Goal: Information Seeking & Learning: Stay updated

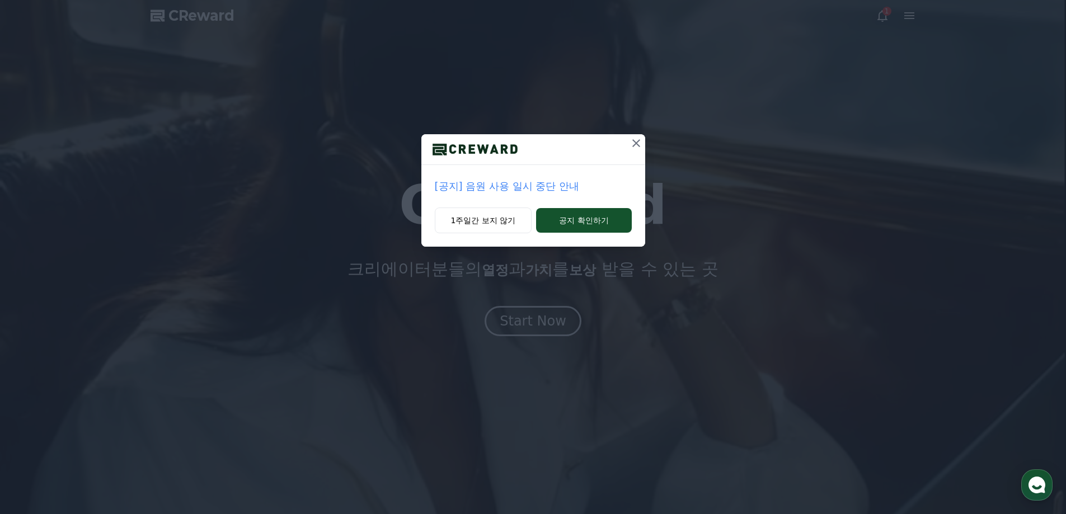
click at [521, 183] on p "[공지] 음원 사용 일시 중단 안내" at bounding box center [533, 187] width 197 height 16
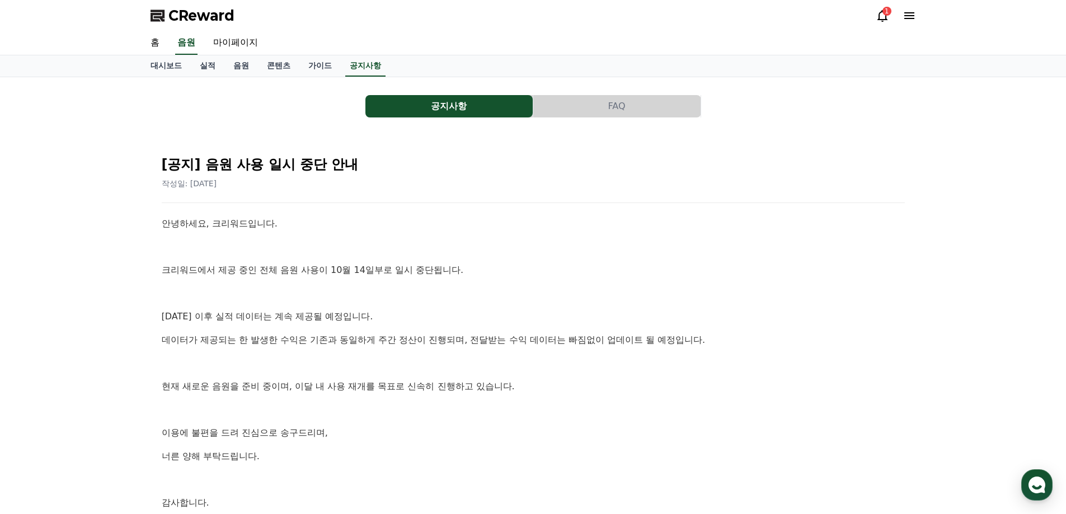
drag, startPoint x: 0, startPoint y: 0, endPoint x: 518, endPoint y: 317, distance: 607.6
click at [518, 312] on div "[공지] 음원 사용 일시 중단 안내 작성일: [DATE] 안녕하세요, 크리워드입니다. 크리워드에서 제공 중인 전체 음원 사용이 10월 14일부…" at bounding box center [534, 356] width 748 height 425
click at [518, 318] on p "[DATE] 이후 실적 데이터는 계속 제공될 예정입니다." at bounding box center [533, 317] width 743 height 15
click at [888, 6] on div "CReward 1" at bounding box center [534, 15] width 784 height 31
click at [884, 9] on div "1" at bounding box center [887, 11] width 9 height 9
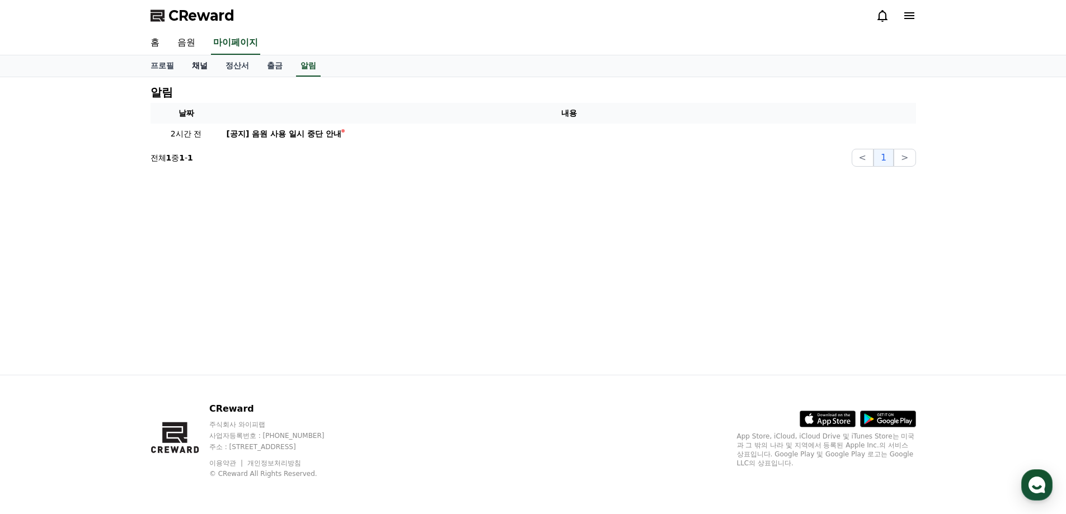
click at [198, 69] on link "채널" at bounding box center [200, 65] width 34 height 21
